Goal: Task Accomplishment & Management: Use online tool/utility

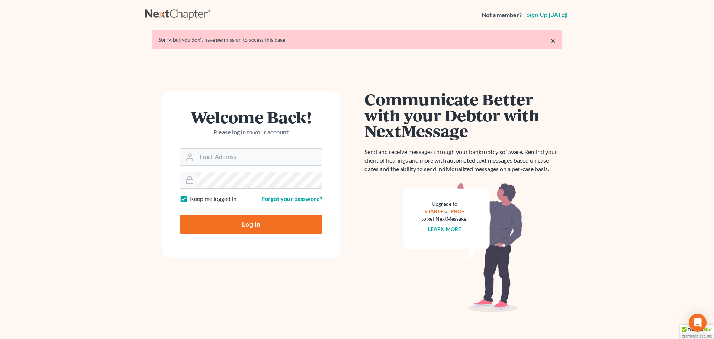
type input "[PERSON_NAME][EMAIL_ADDRESS][DOMAIN_NAME]"
click at [249, 225] on input "Log In" at bounding box center [251, 224] width 143 height 19
type input "Thinking..."
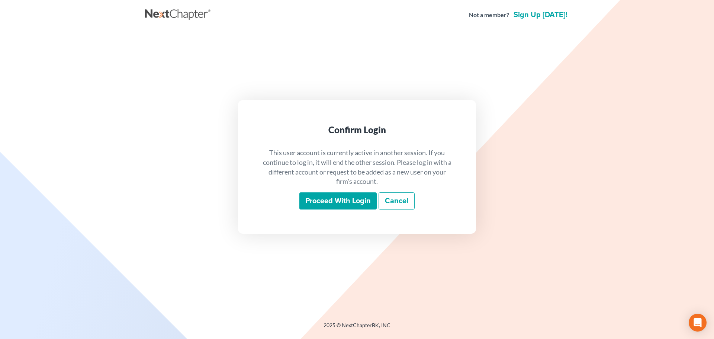
click at [329, 202] on input "Proceed with login" at bounding box center [337, 200] width 77 height 17
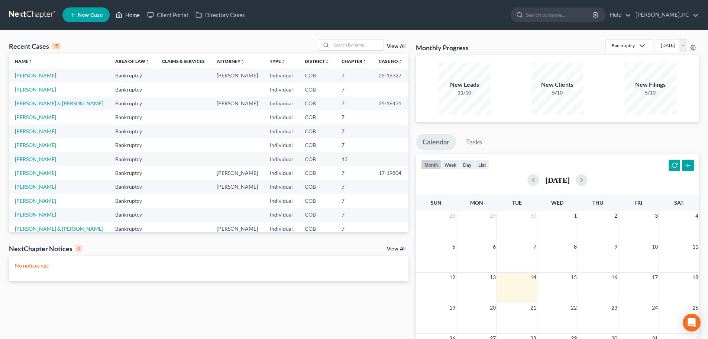
click at [131, 15] on link "Home" at bounding box center [128, 14] width 32 height 13
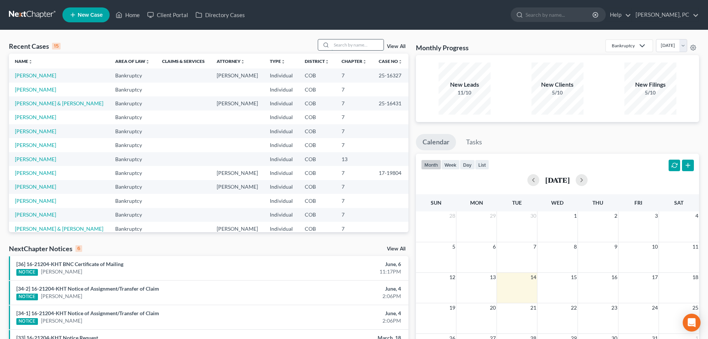
click at [353, 42] on input "search" at bounding box center [358, 44] width 52 height 11
type input "van deusen"
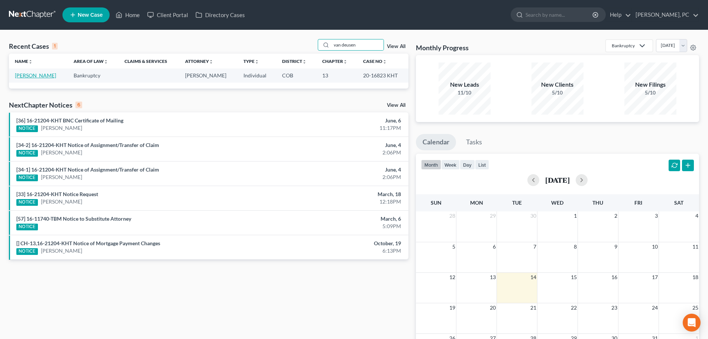
click at [36, 78] on link "Van Deusen, Mattie" at bounding box center [35, 75] width 41 height 6
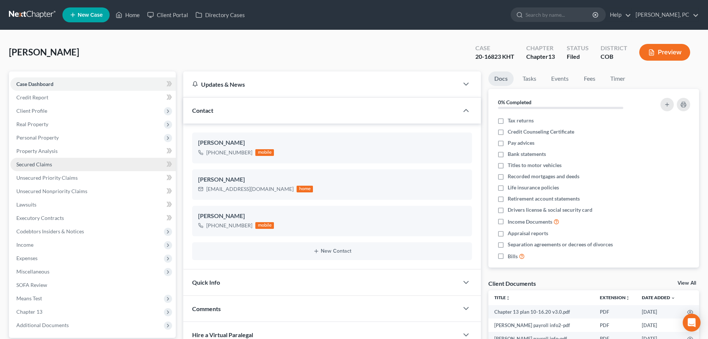
click at [42, 162] on span "Secured Claims" at bounding box center [34, 164] width 36 height 6
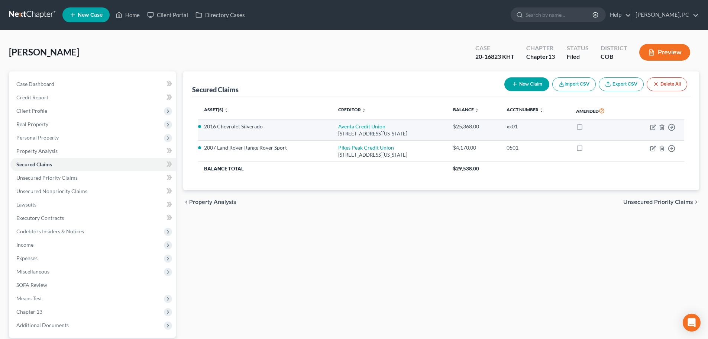
drag, startPoint x: 319, startPoint y: 125, endPoint x: 433, endPoint y: 132, distance: 114.7
click at [433, 132] on td "Aventa Credit Union 3010 E Willamette Pl, Colorado Springs, CO 80909" at bounding box center [389, 129] width 115 height 21
copy td "Aventa Credit Union 3010 E Willamette Pl, Colorado Springs, CO 80909"
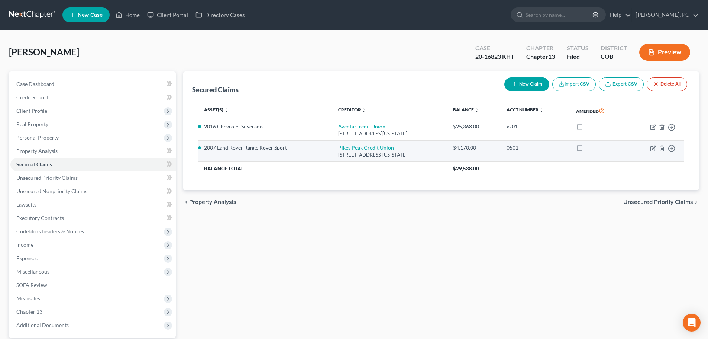
drag, startPoint x: 322, startPoint y: 146, endPoint x: 424, endPoint y: 157, distance: 102.1
click at [424, 157] on td "Pikes Peak Credit Union 1616 N Circle Dr, Colorado Springs, CO 80909" at bounding box center [389, 151] width 115 height 21
copy td "Pikes Peak Credit Union 1616 N Circle Dr, Colorado Springs, CO 80909"
